Goal: Information Seeking & Learning: Check status

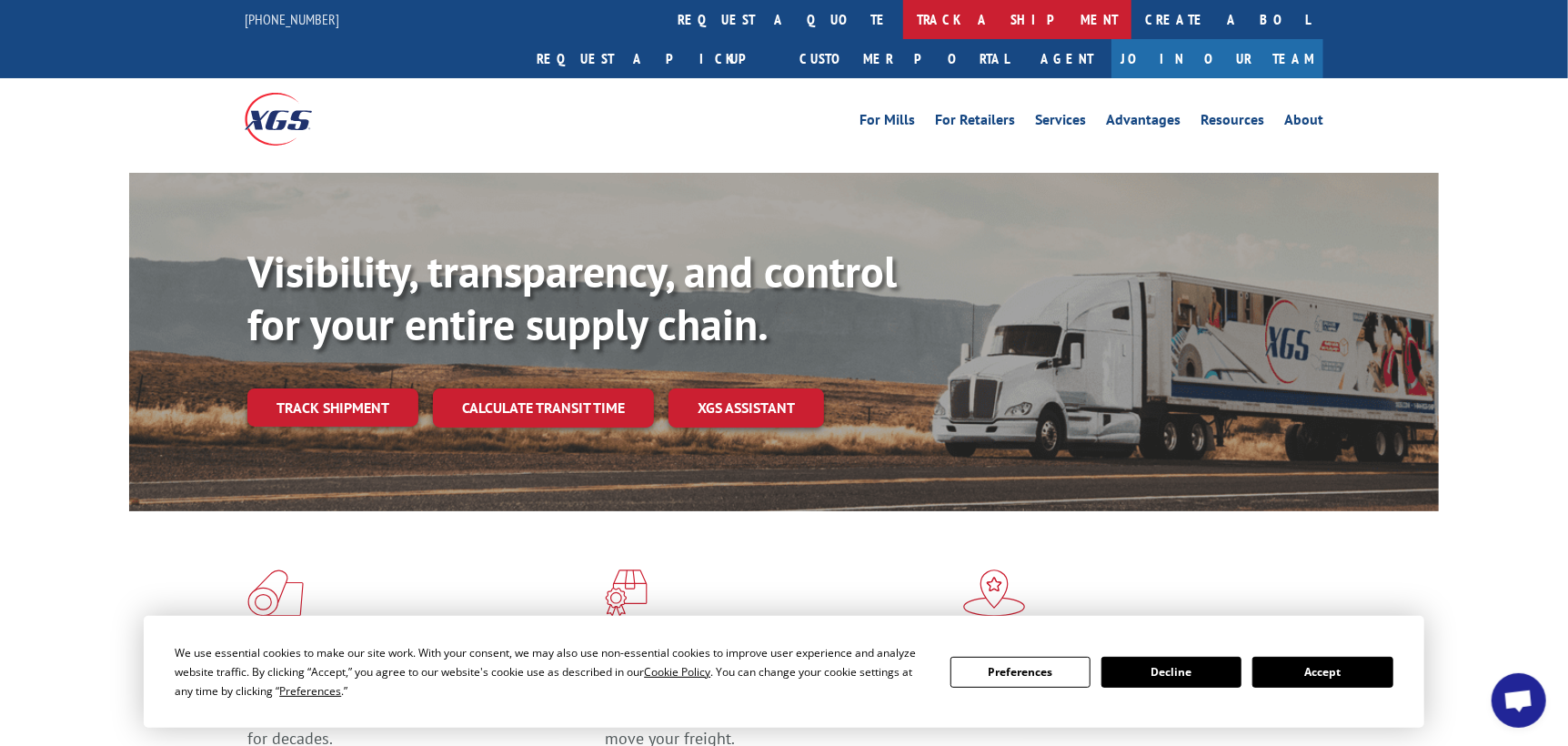
click at [903, 15] on link "track a shipment" at bounding box center [1017, 19] width 229 height 40
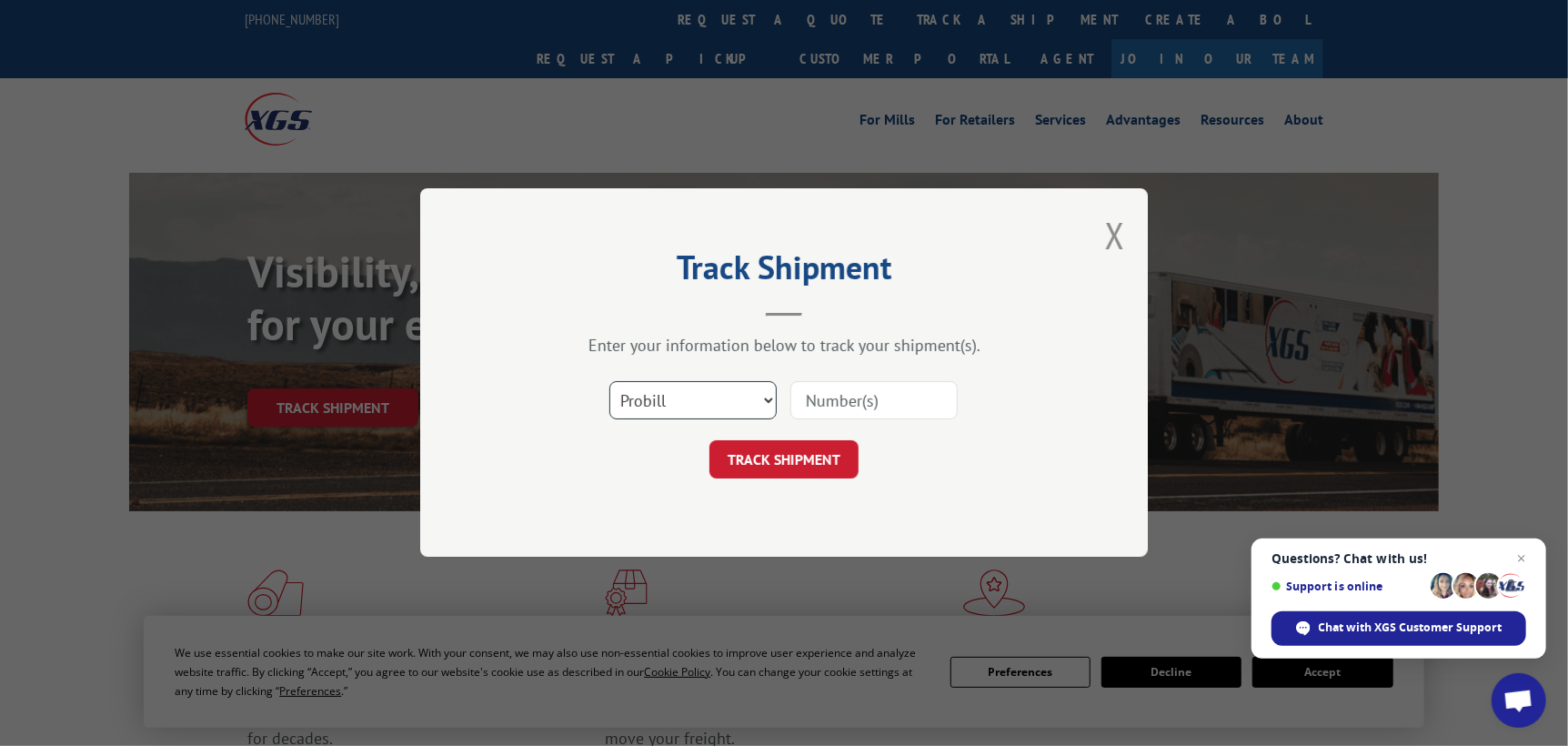
click at [694, 401] on select "Select category... Probill BOL PO" at bounding box center [692, 401] width 167 height 39
select select "po"
click at [609, 382] on select "Select category... Probill BOL PO" at bounding box center [692, 401] width 167 height 39
click at [835, 409] on input at bounding box center [873, 401] width 167 height 39
type input "ST09844"
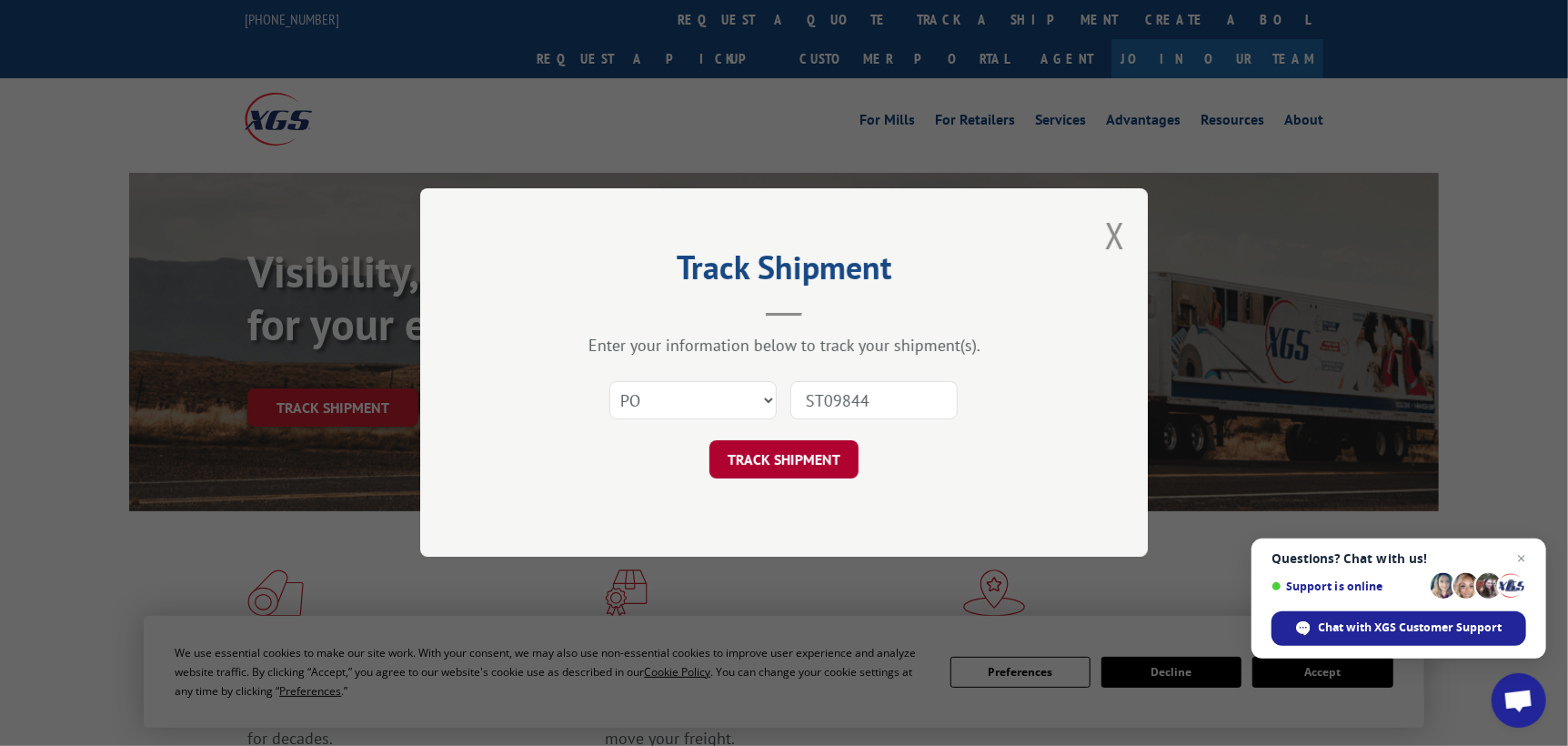
click at [813, 463] on button "TRACK SHIPMENT" at bounding box center [784, 460] width 150 height 39
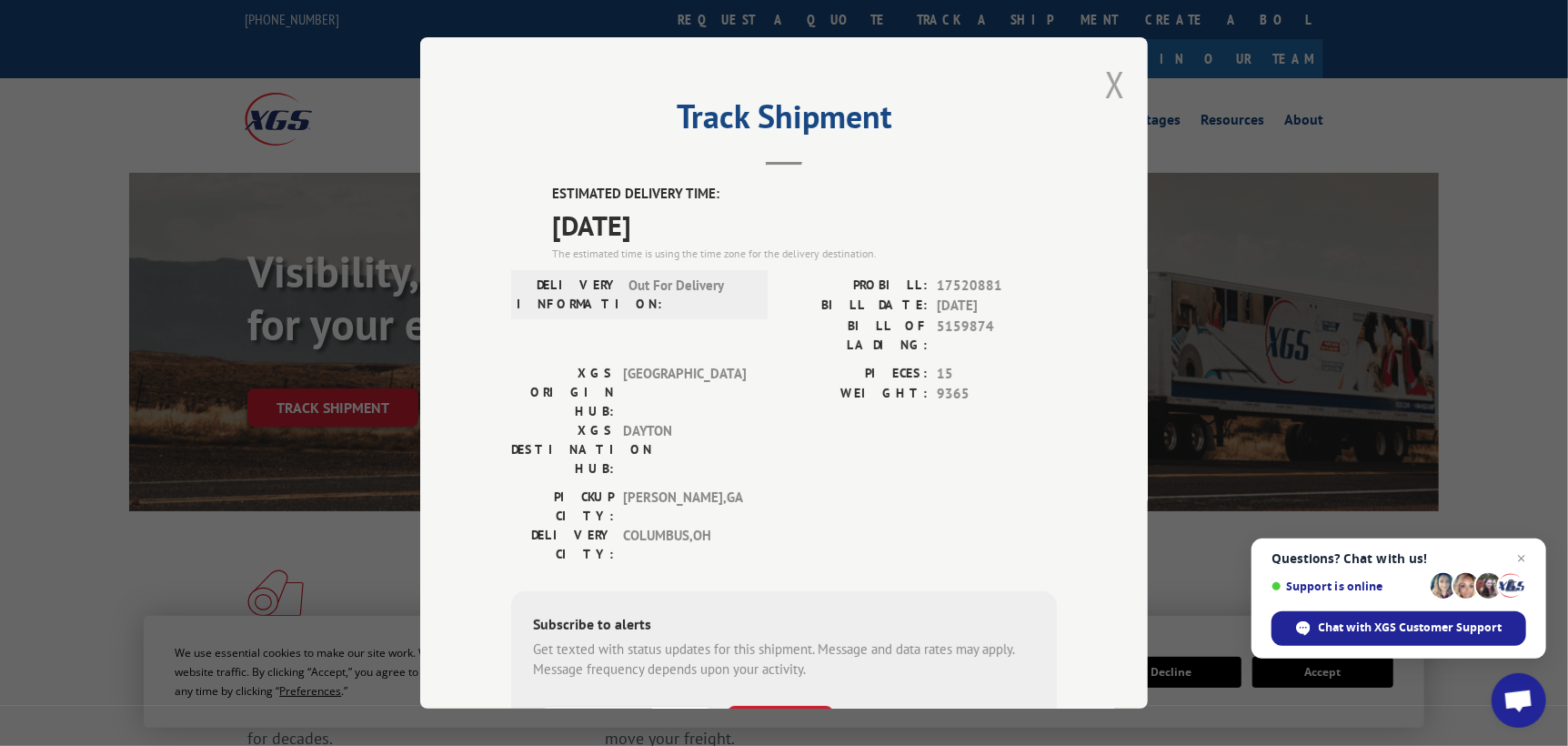
click at [1108, 84] on button "Close modal" at bounding box center [1114, 84] width 20 height 48
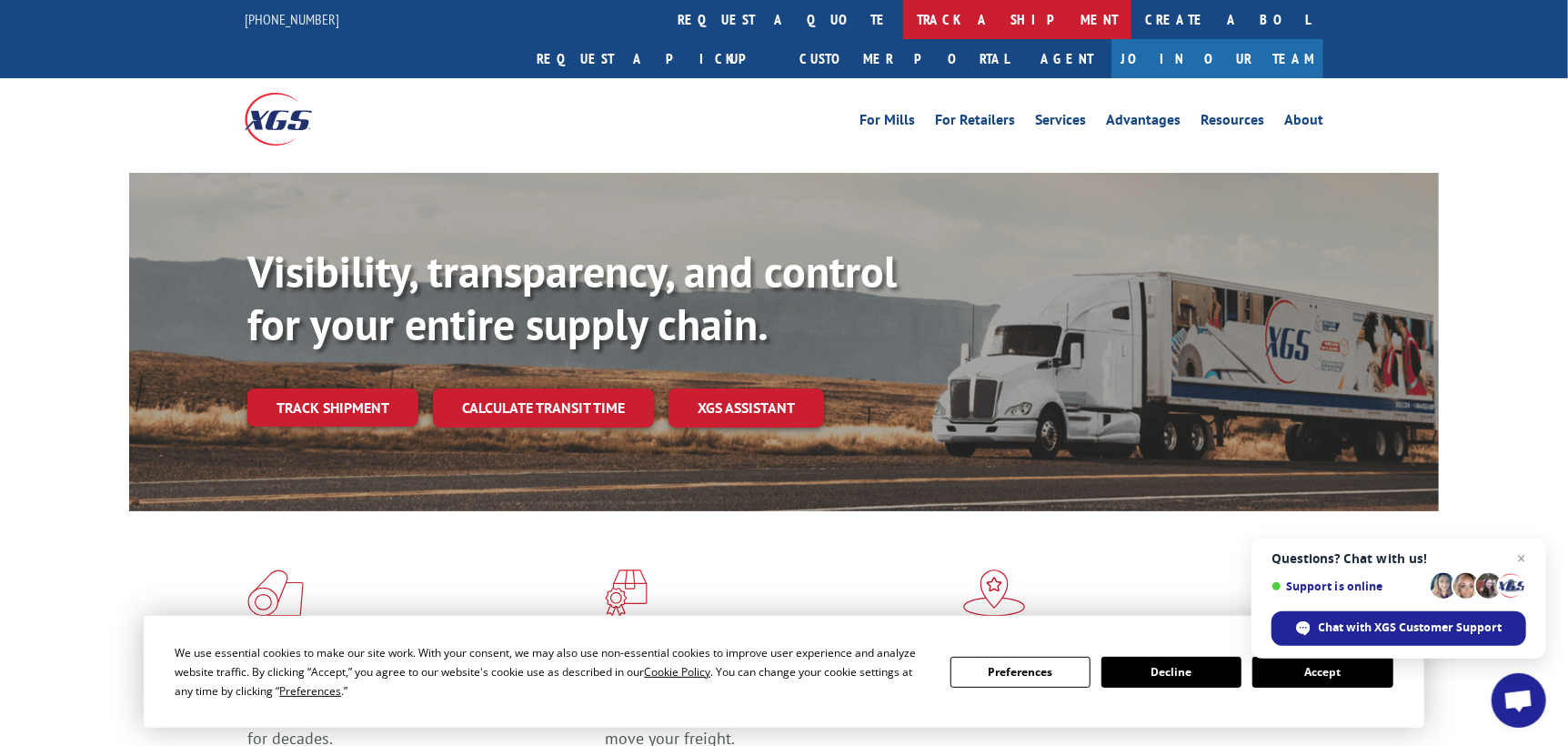
click at [903, 20] on link "track a shipment" at bounding box center [1017, 19] width 229 height 40
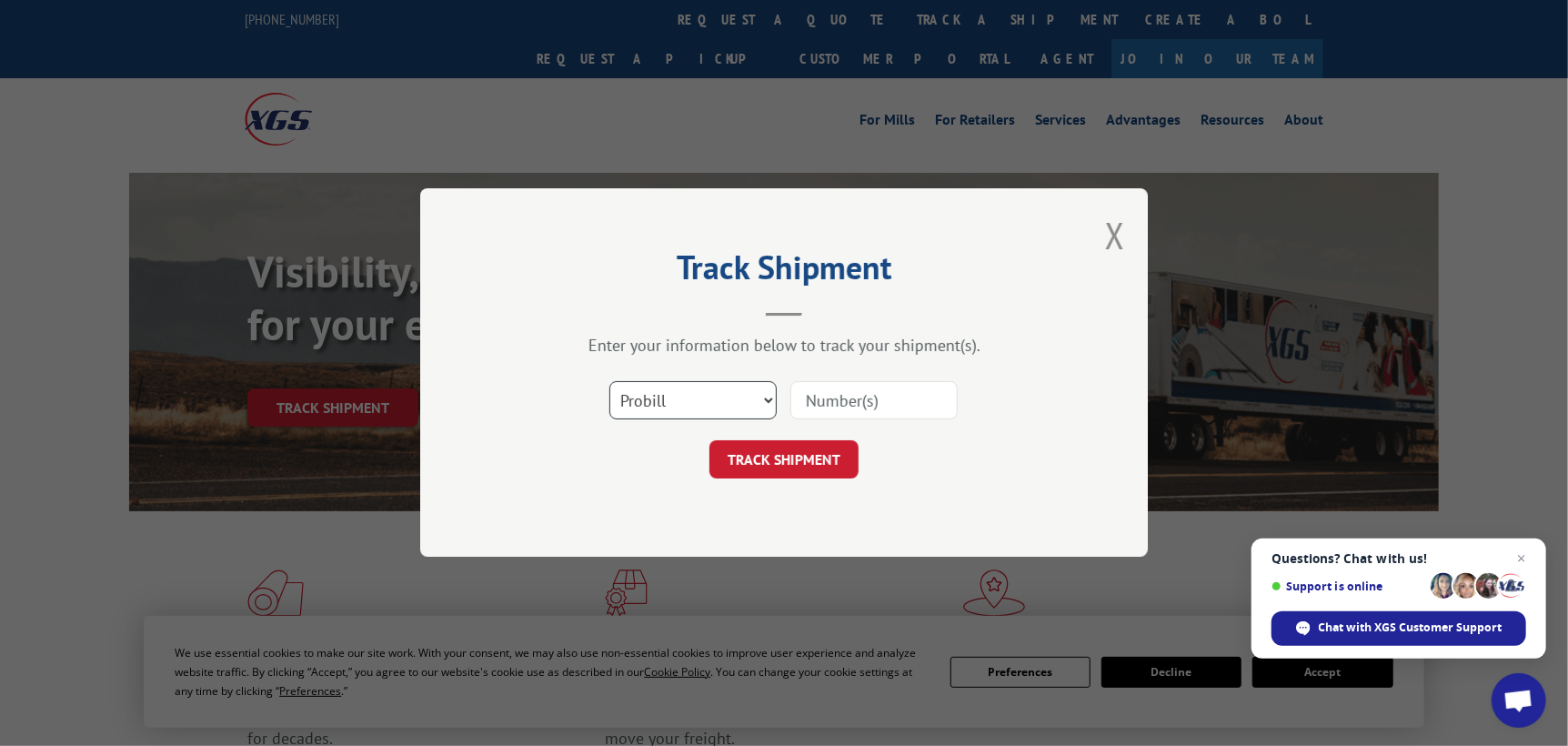
click at [698, 406] on select "Select category... Probill BOL PO" at bounding box center [692, 401] width 167 height 39
select select "po"
click at [609, 382] on select "Select category... Probill BOL PO" at bounding box center [692, 401] width 167 height 39
click at [811, 406] on input at bounding box center [873, 401] width 167 height 39
type input "ST09849"
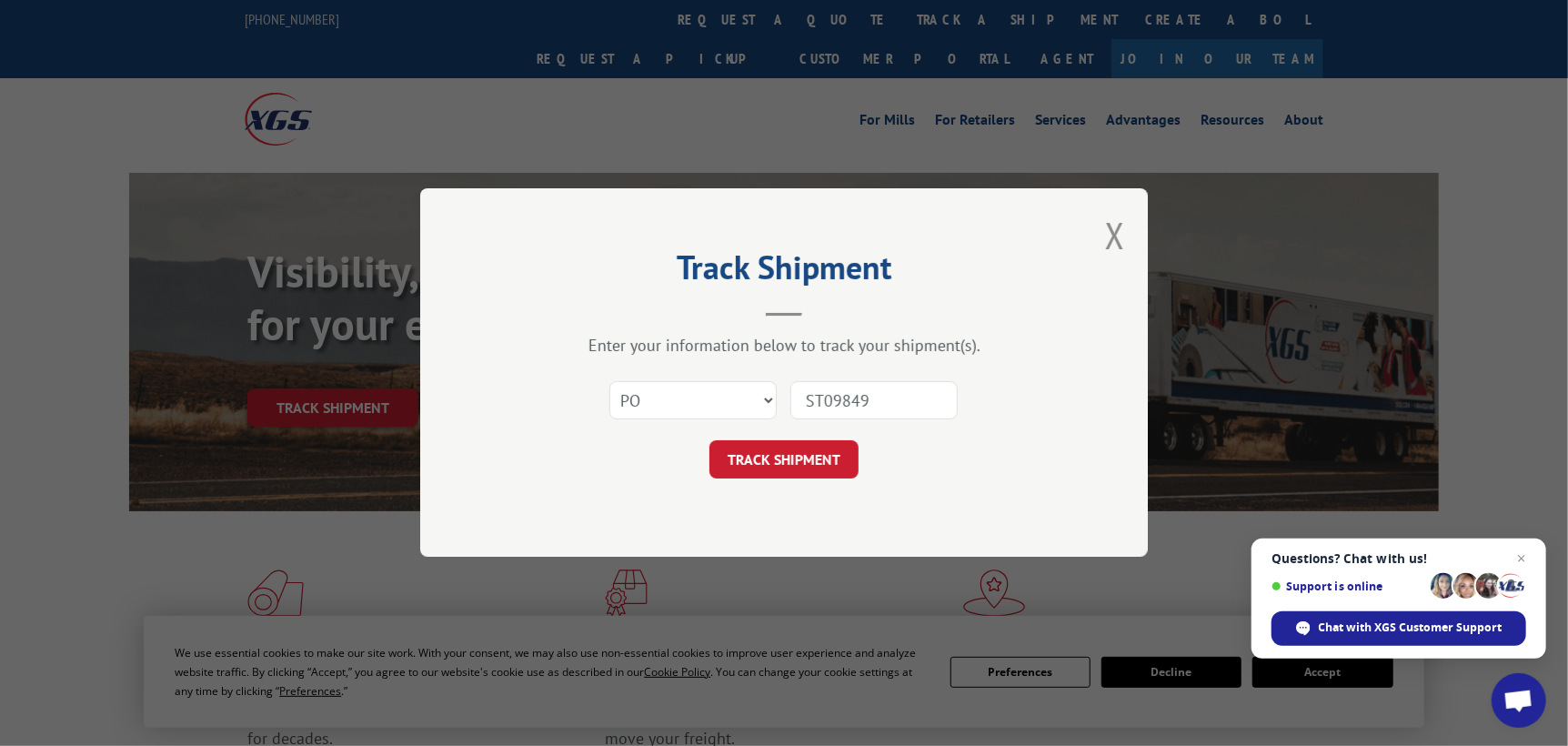
click at [795, 453] on button "TRACK SHIPMENT" at bounding box center [784, 460] width 150 height 39
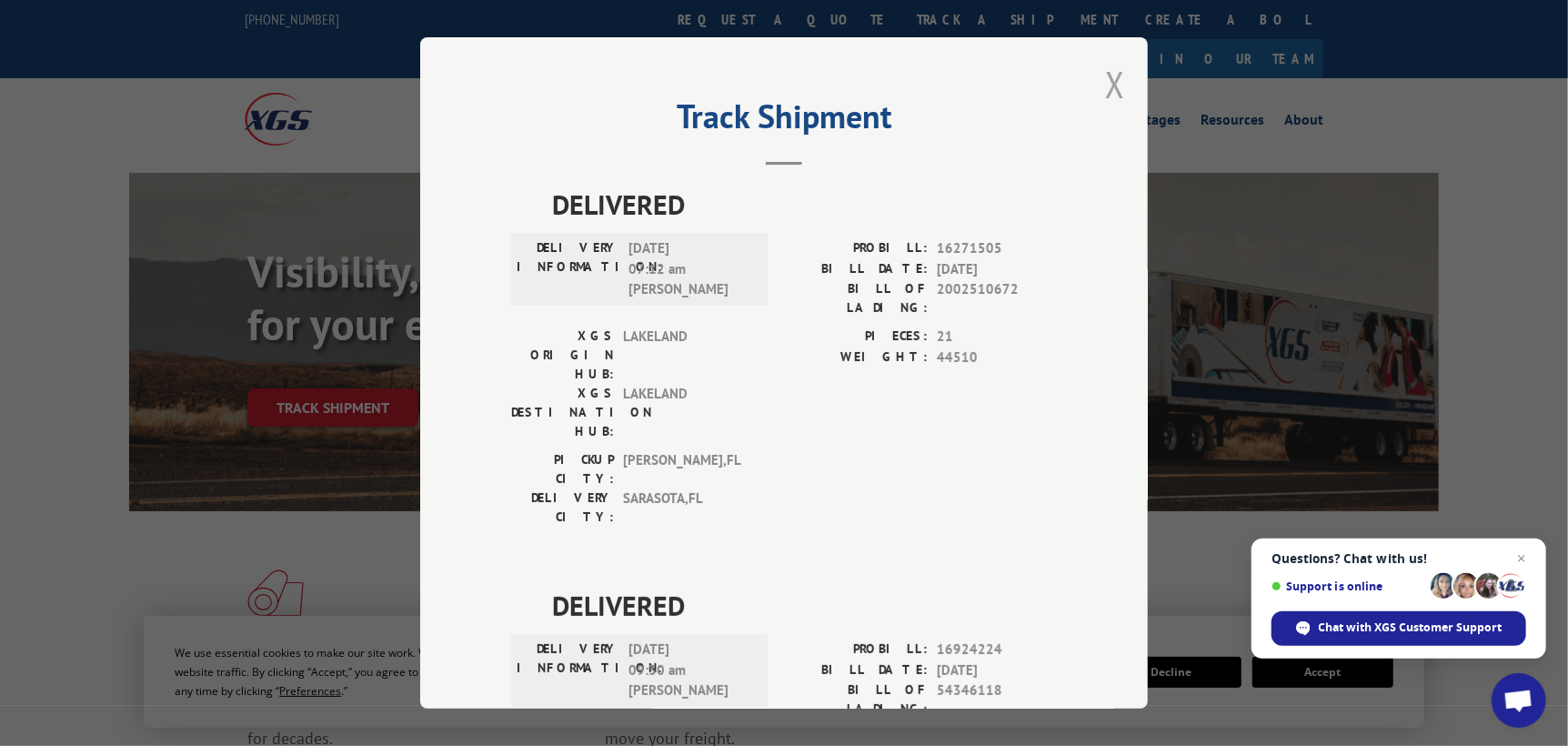
click at [1106, 90] on button "Close modal" at bounding box center [1114, 84] width 20 height 48
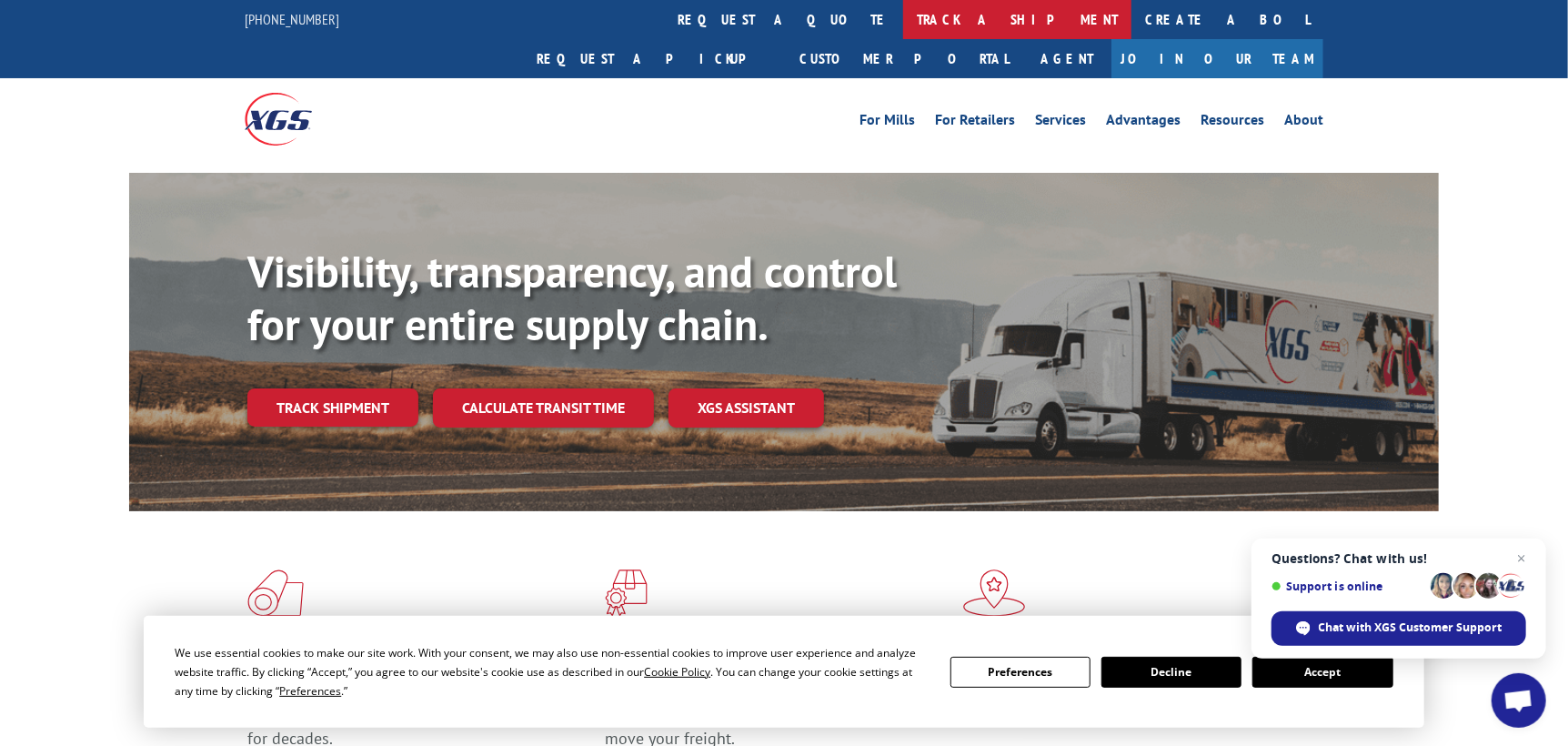
click at [903, 29] on link "track a shipment" at bounding box center [1017, 19] width 229 height 40
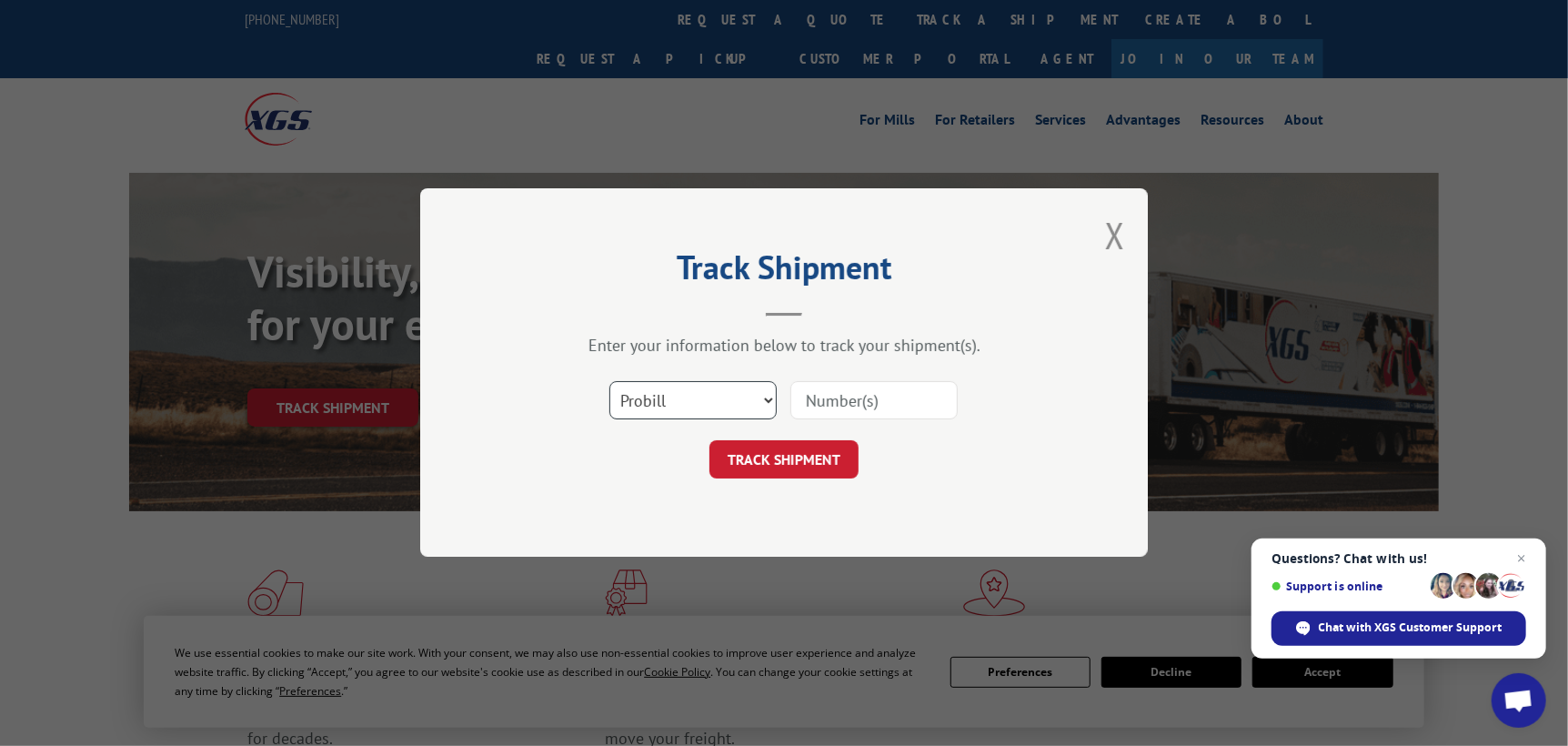
click at [754, 395] on select "Select category... Probill BOL PO" at bounding box center [692, 401] width 167 height 39
select select "po"
click at [609, 382] on select "Select category... Probill BOL PO" at bounding box center [692, 401] width 167 height 39
click at [830, 406] on input at bounding box center [873, 401] width 167 height 39
type input "ST09846"
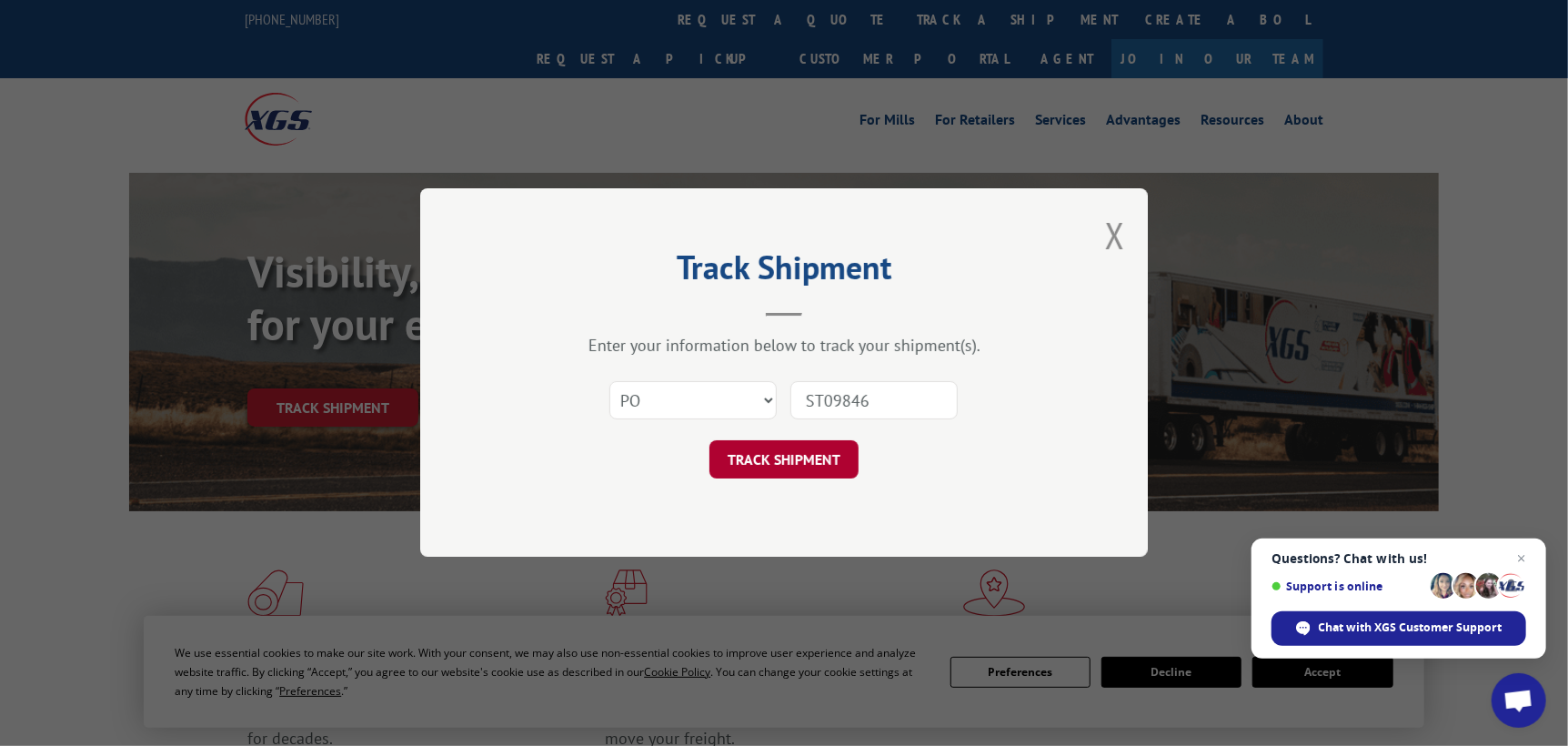
click at [812, 466] on button "TRACK SHIPMENT" at bounding box center [784, 460] width 150 height 39
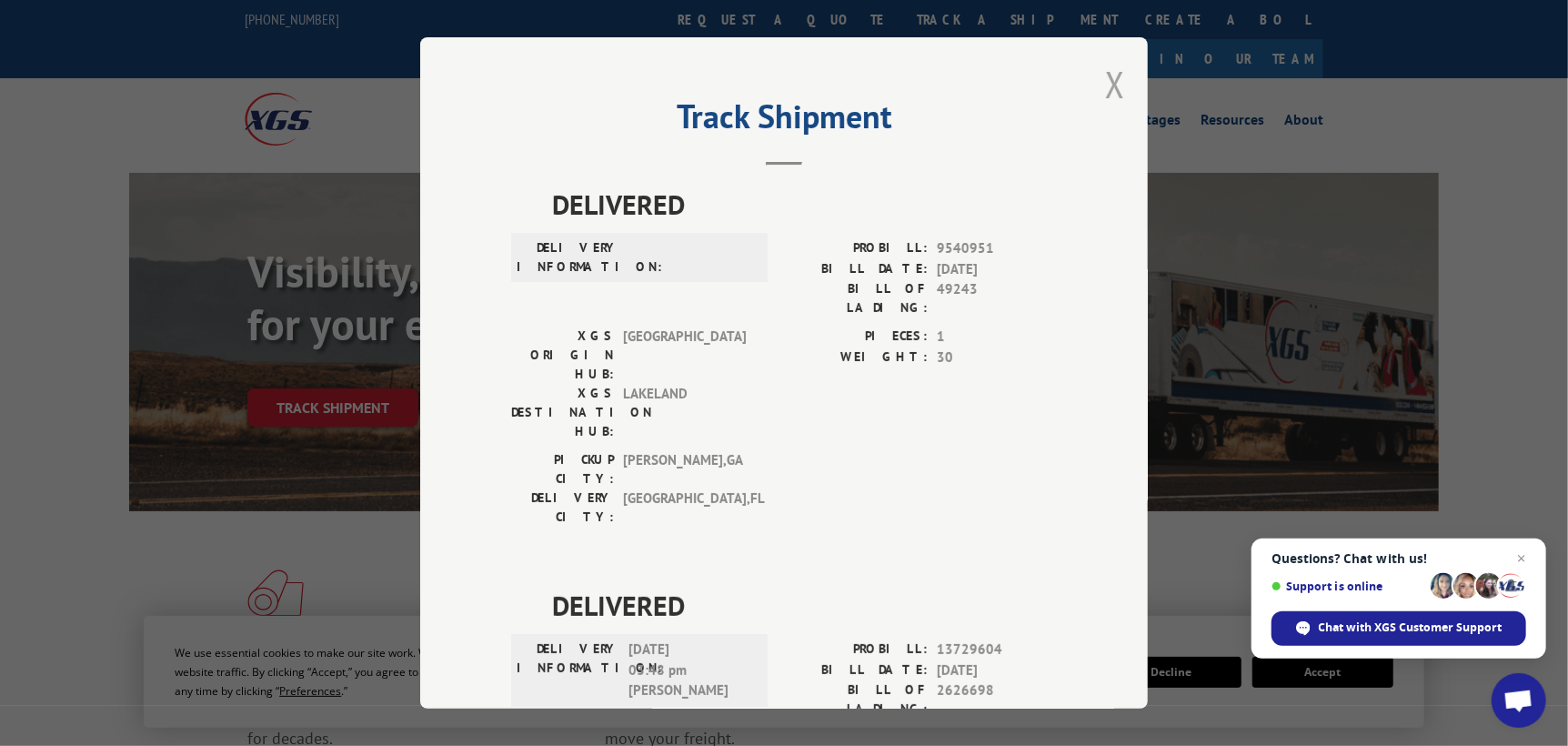
click at [1105, 82] on button "Close modal" at bounding box center [1114, 84] width 20 height 48
